Goal: Use online tool/utility: Utilize a website feature to perform a specific function

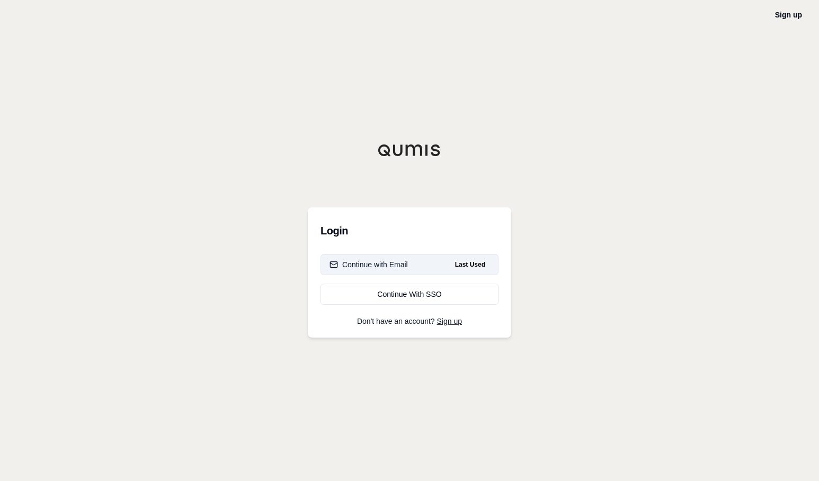
click at [377, 263] on div "Continue with Email" at bounding box center [368, 264] width 78 height 11
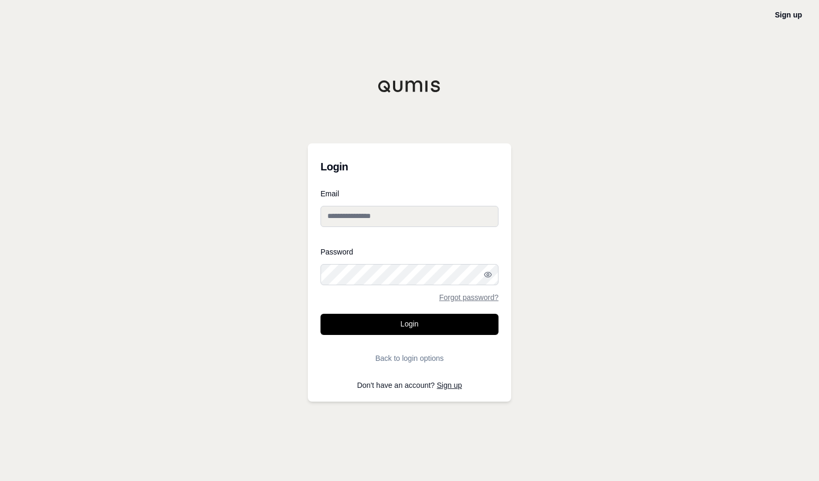
type input "**********"
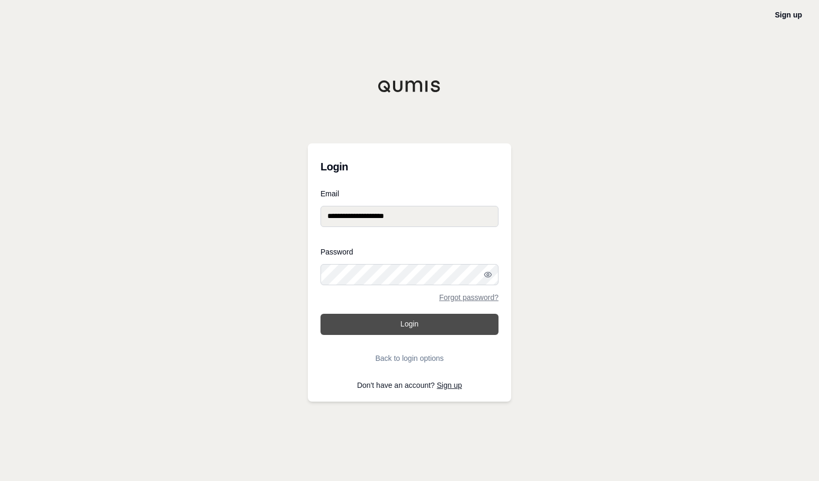
click at [382, 323] on button "Login" at bounding box center [409, 324] width 178 height 21
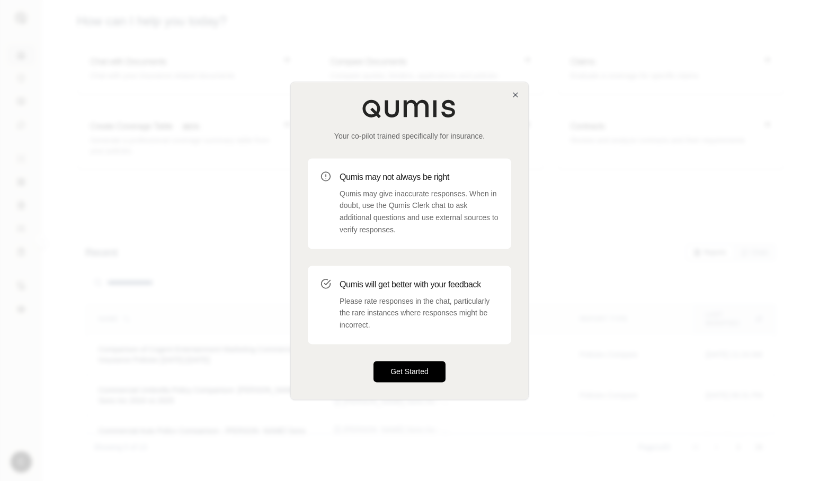
click at [426, 375] on button "Get Started" at bounding box center [409, 371] width 72 height 21
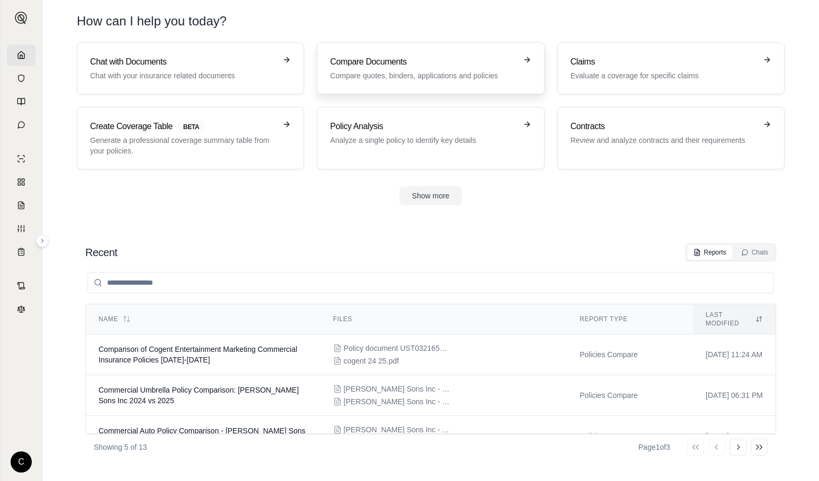
click at [371, 67] on h3 "Compare Documents" at bounding box center [423, 62] width 186 height 13
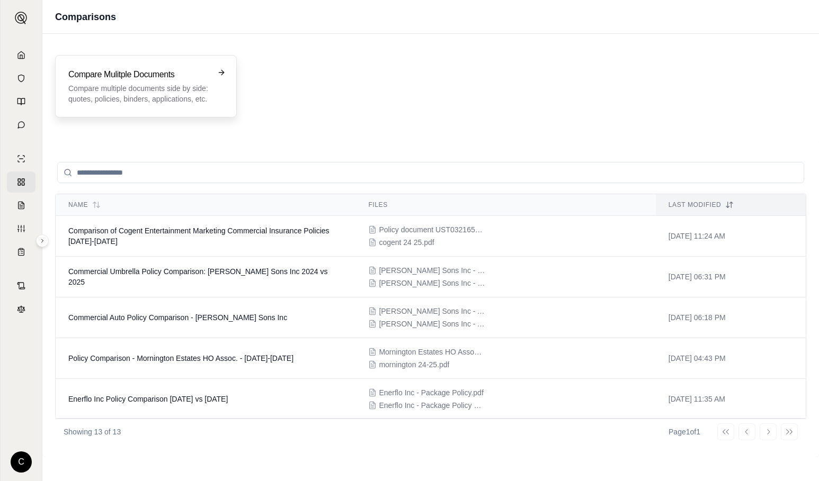
click at [221, 71] on icon at bounding box center [221, 72] width 8 height 8
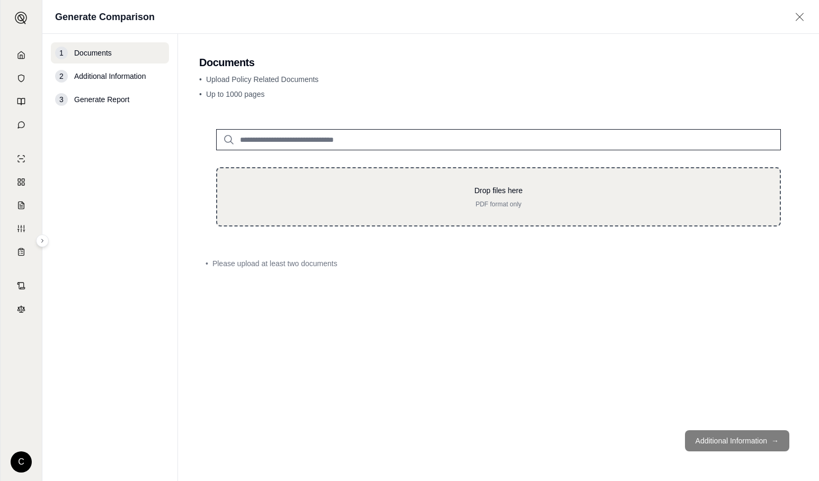
click at [501, 195] on p "Drop files here" at bounding box center [498, 190] width 528 height 11
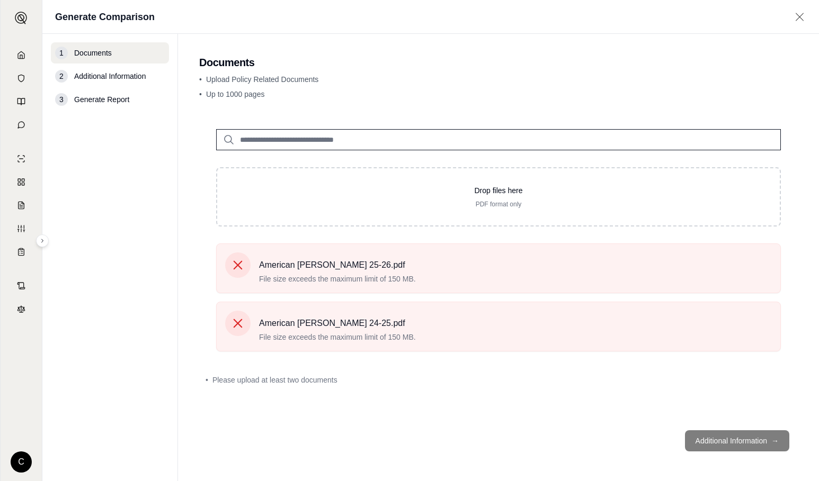
click at [714, 443] on footer "Additional Information →" at bounding box center [498, 441] width 598 height 38
click at [775, 440] on footer "Additional Information →" at bounding box center [498, 441] width 598 height 38
drag, startPoint x: 496, startPoint y: 270, endPoint x: 392, endPoint y: 266, distance: 104.4
click at [392, 266] on span "American [PERSON_NAME] 25-26.pdf" at bounding box center [337, 265] width 157 height 13
click at [394, 274] on span "File size exceeds the maximum limit of 150 MB." at bounding box center [337, 279] width 157 height 11
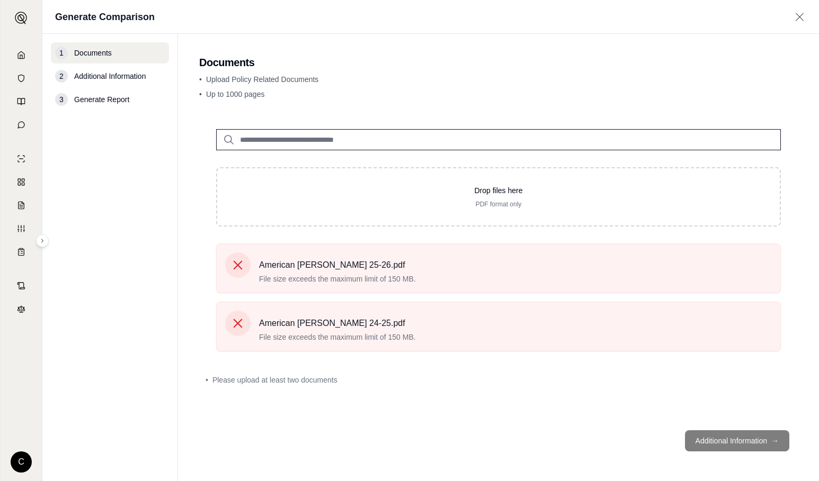
drag, startPoint x: 395, startPoint y: 274, endPoint x: 666, endPoint y: 48, distance: 353.4
click at [666, 48] on main "Documents • Upload Policy Related Documents • Up to 1000 pages Drop files here …" at bounding box center [498, 257] width 641 height 447
